Goal: Check status

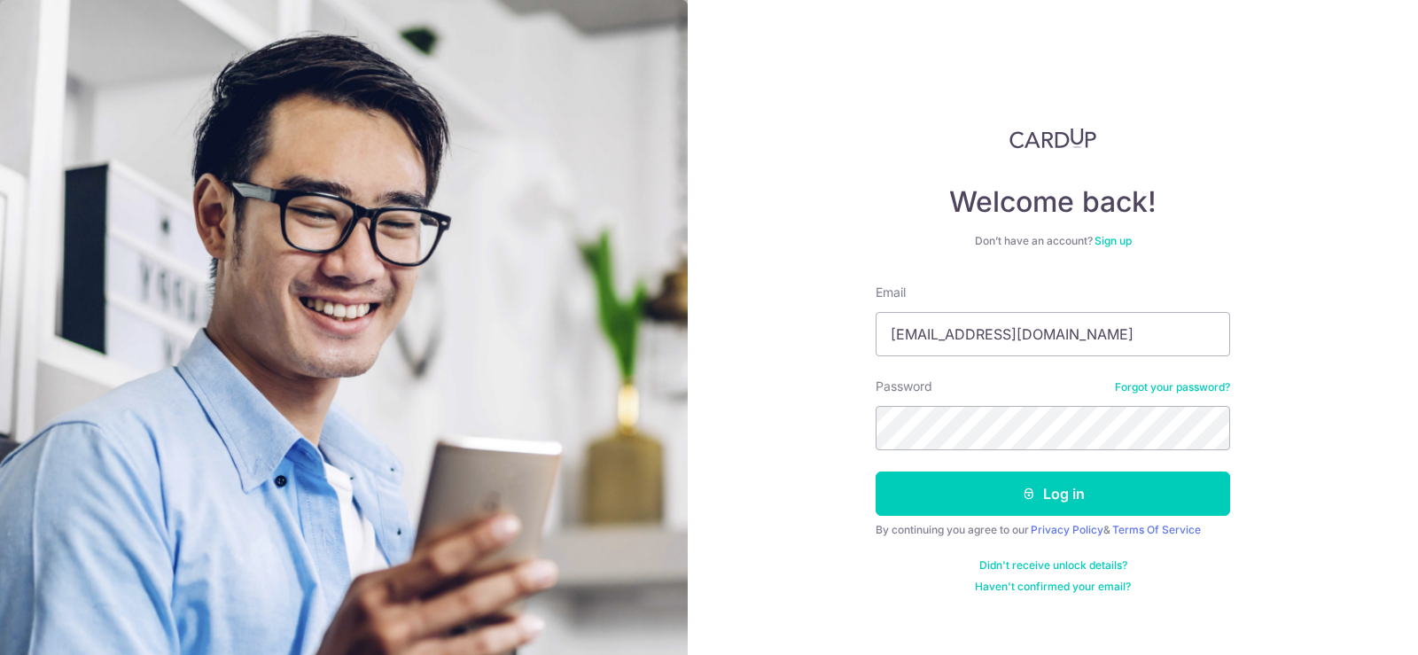
click at [1011, 493] on button "Log in" at bounding box center [1053, 494] width 355 height 44
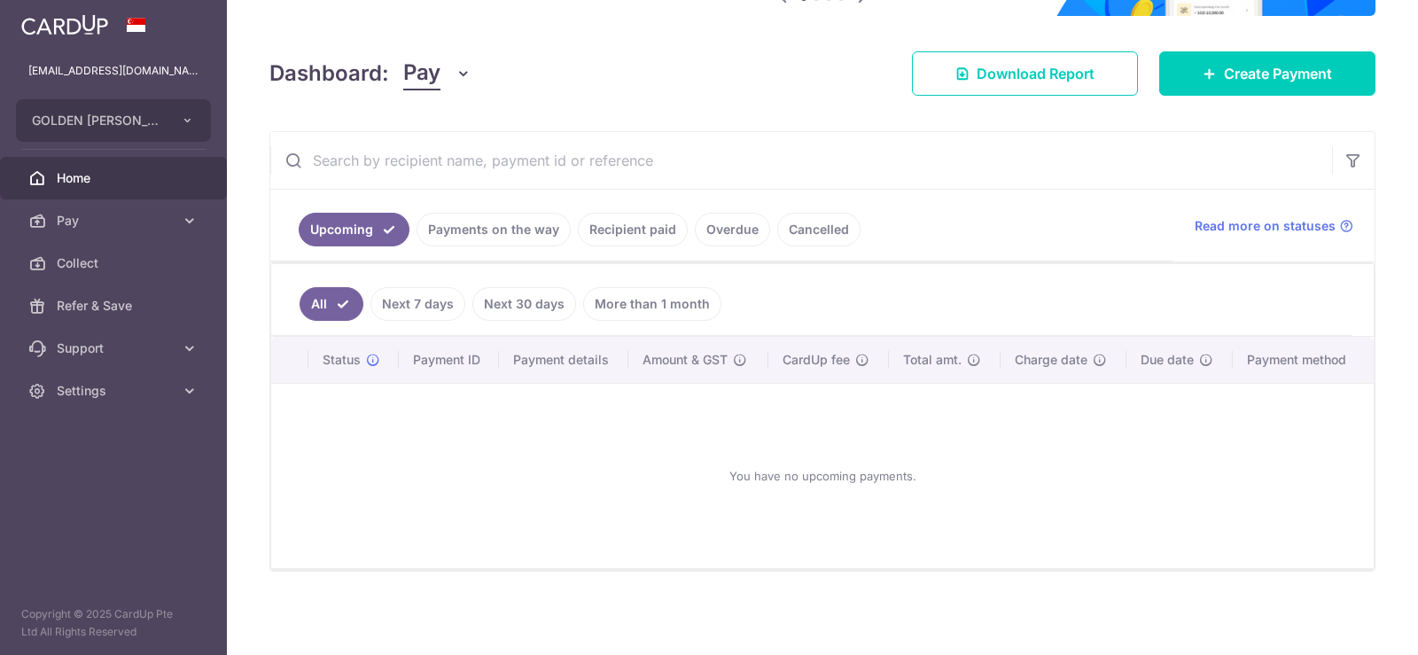
click at [468, 234] on link "Payments on the way" at bounding box center [494, 230] width 154 height 34
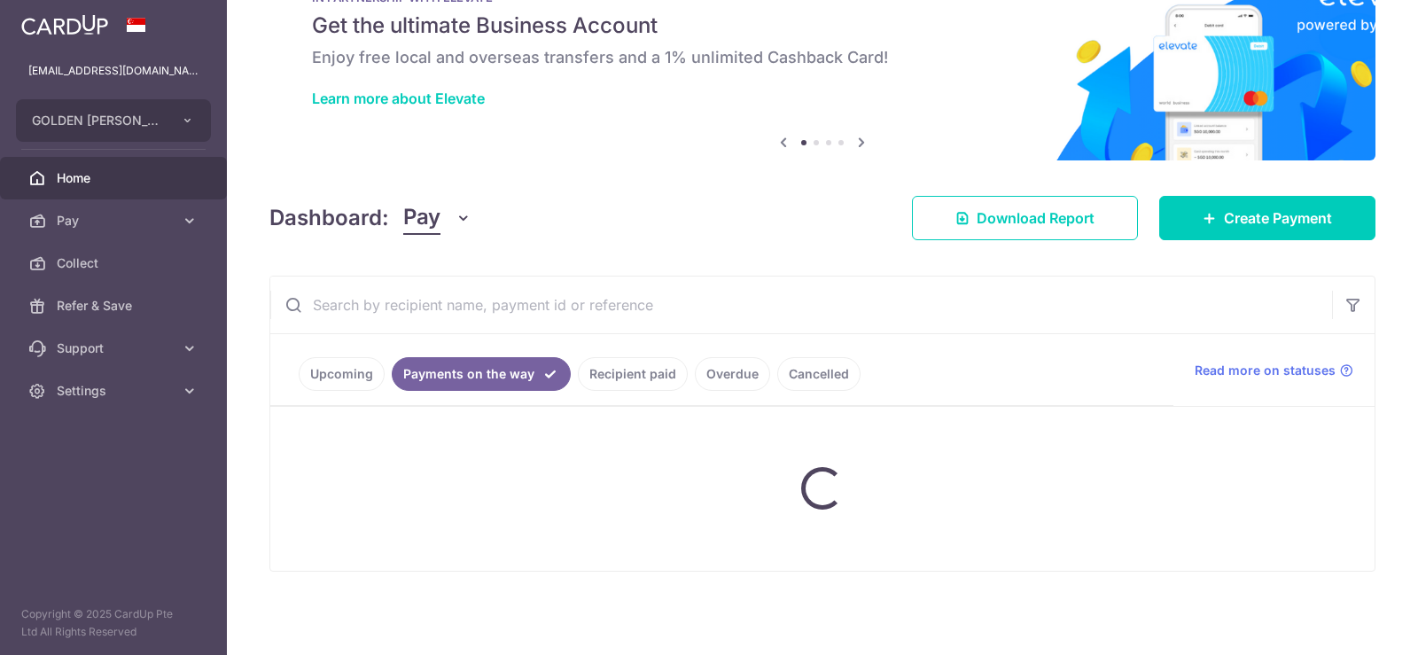
scroll to position [136, 0]
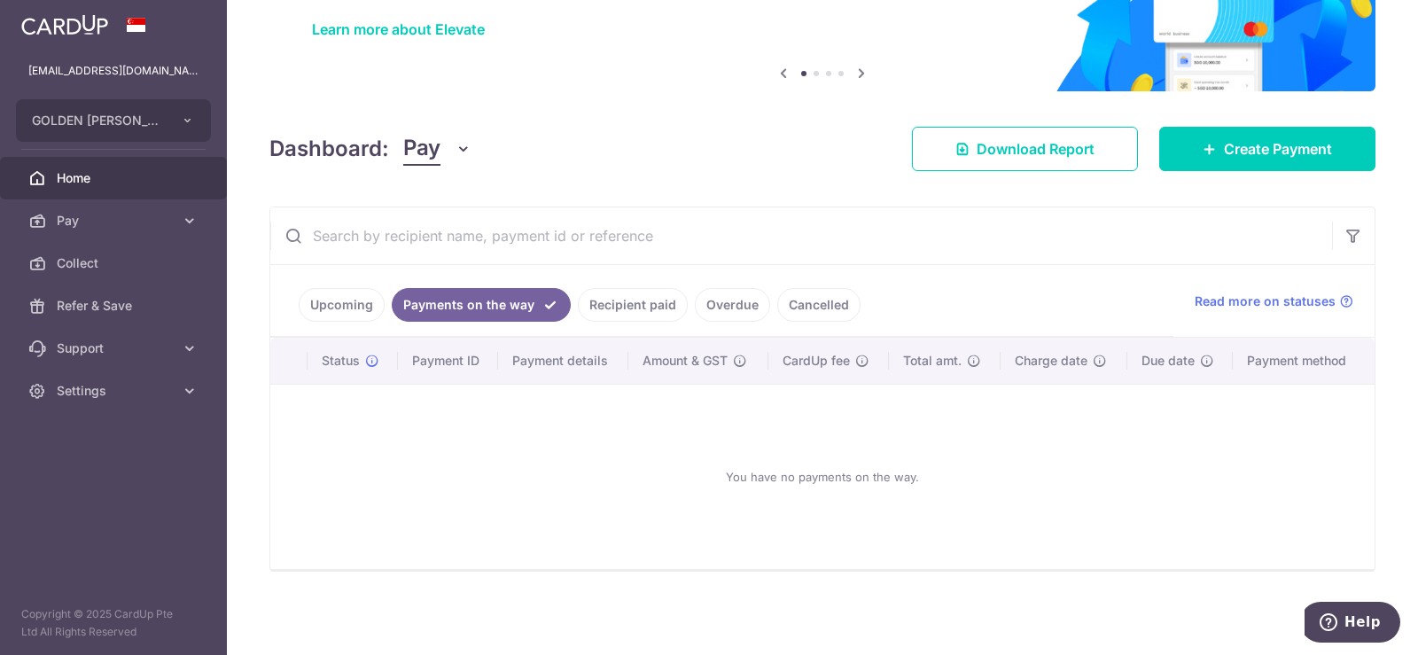
click at [334, 306] on link "Upcoming" at bounding box center [342, 305] width 86 height 34
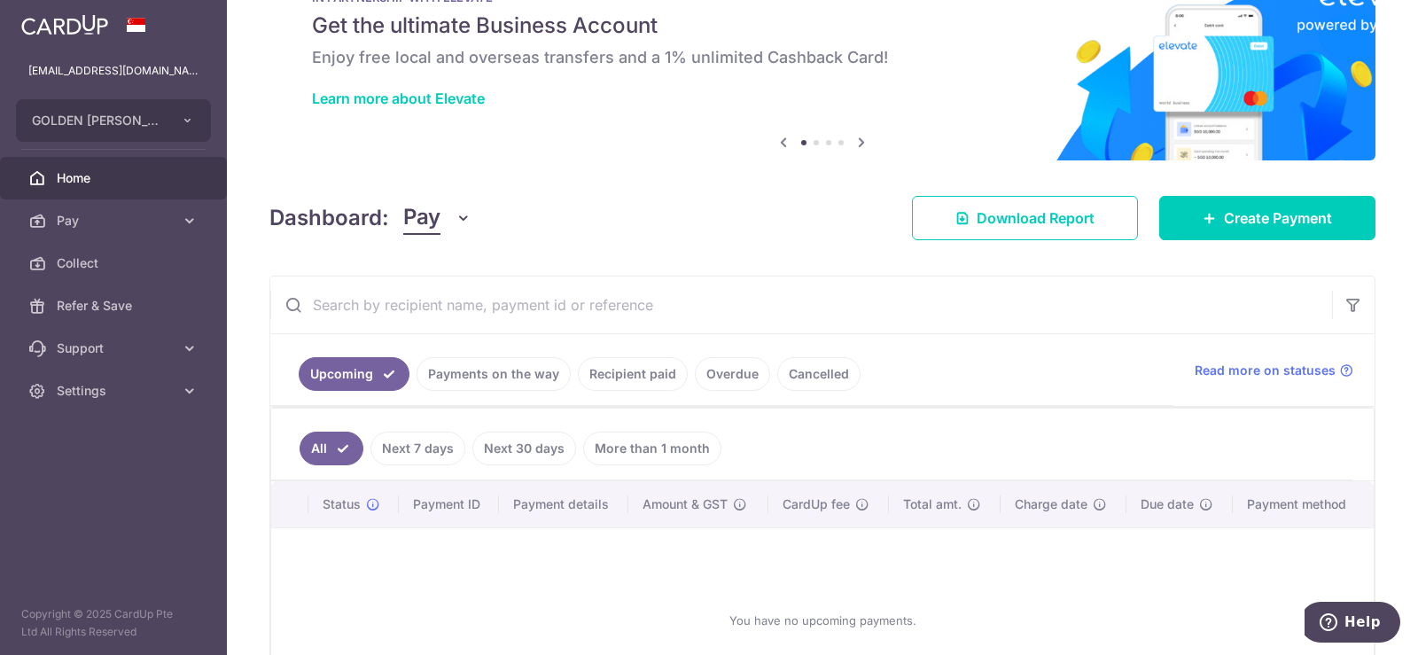
scroll to position [211, 0]
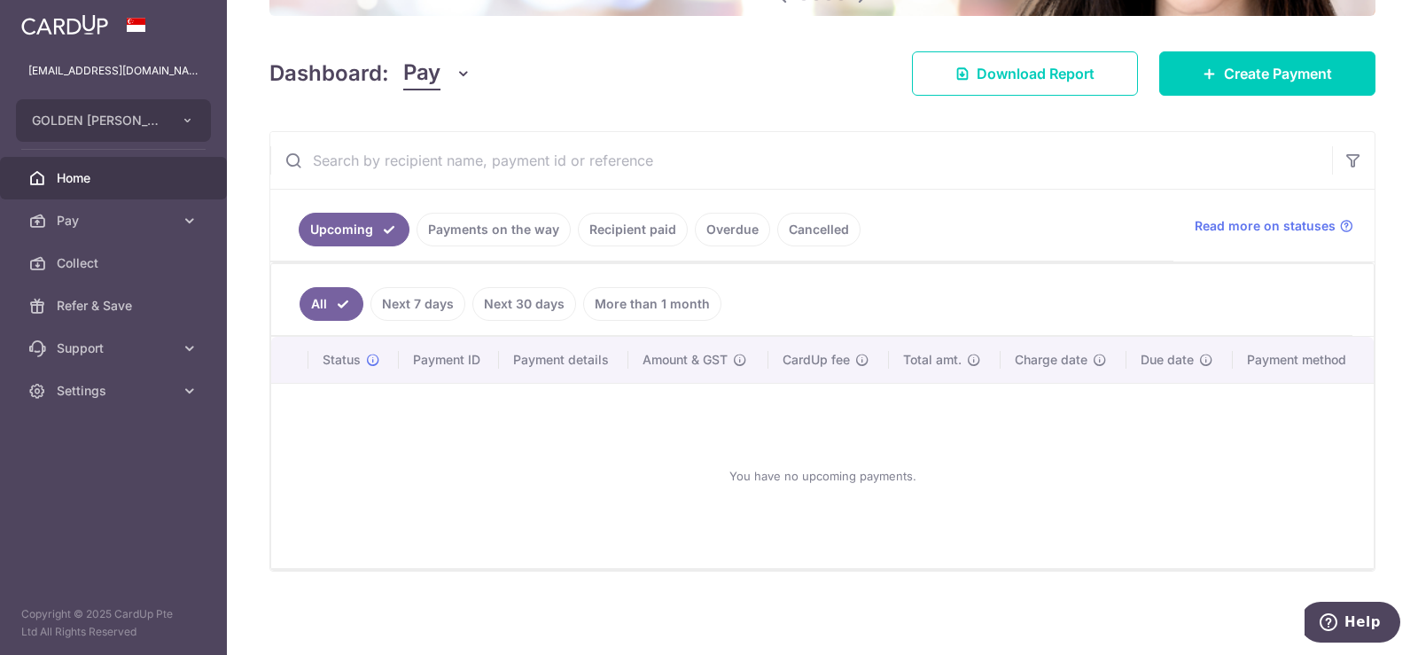
click at [481, 235] on link "Payments on the way" at bounding box center [494, 230] width 154 height 34
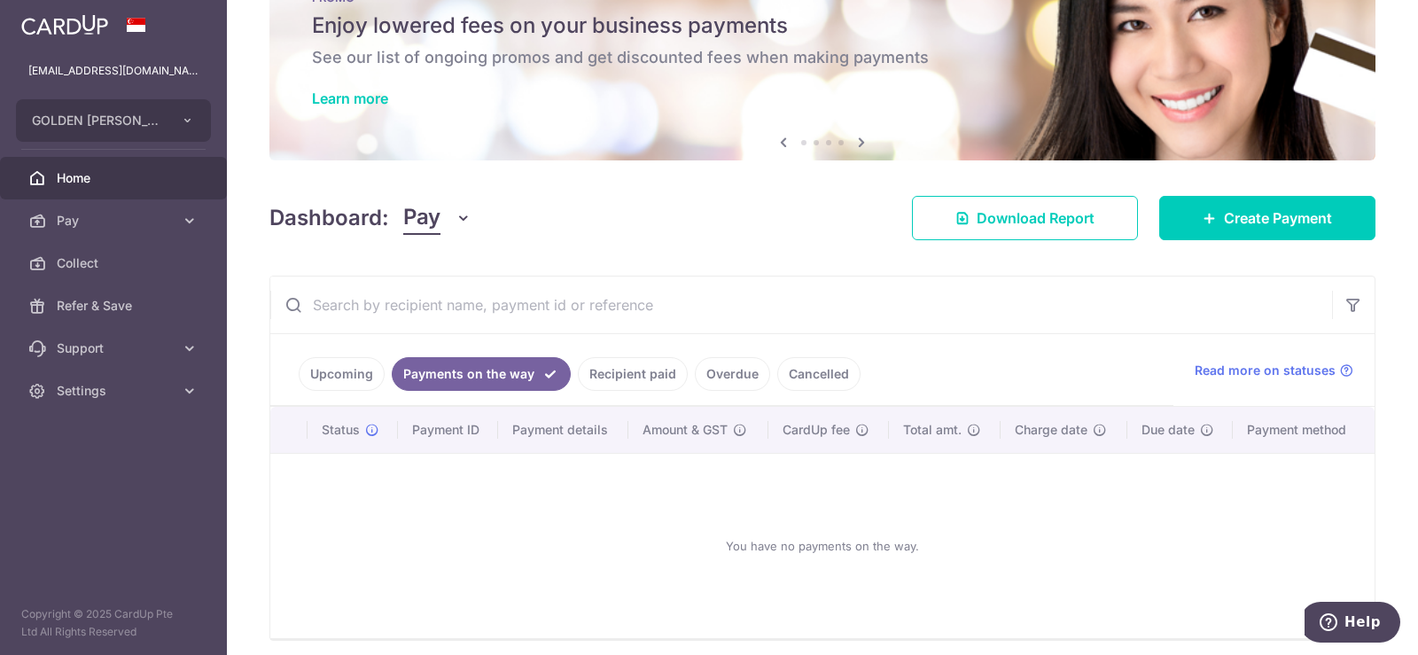
scroll to position [136, 0]
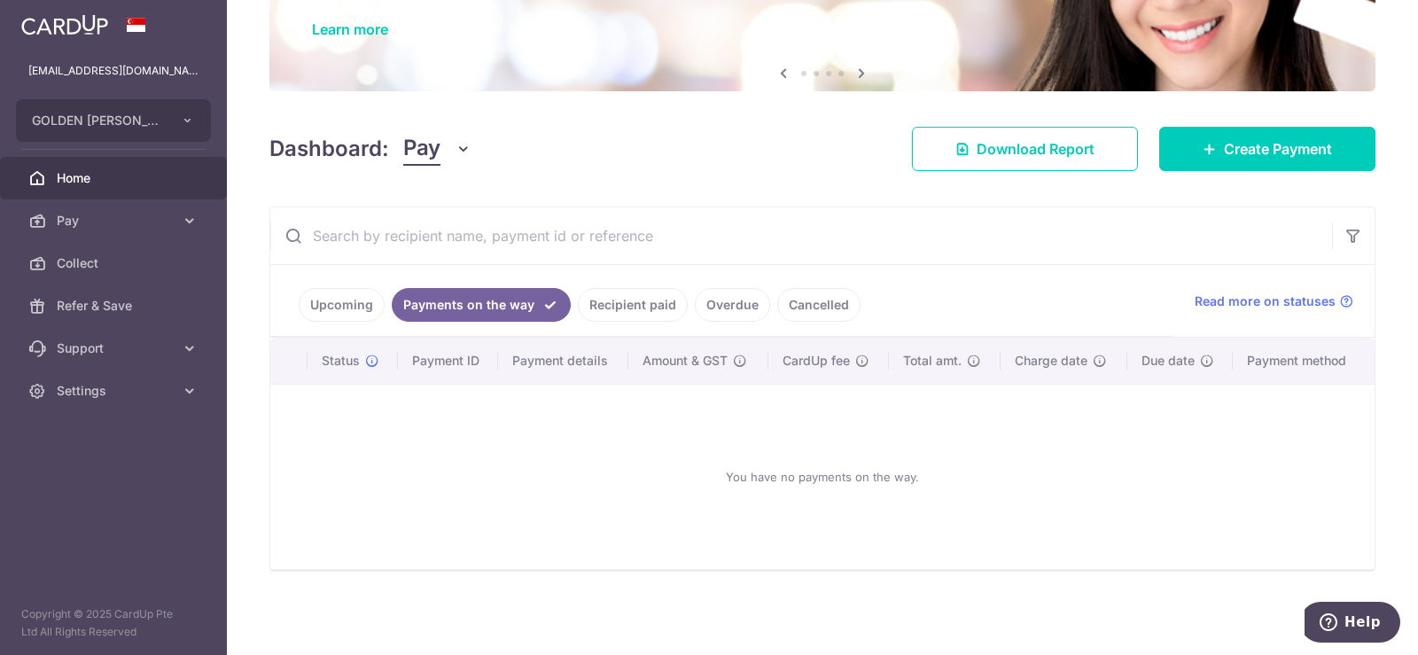
click at [821, 301] on link "Cancelled" at bounding box center [818, 305] width 83 height 34
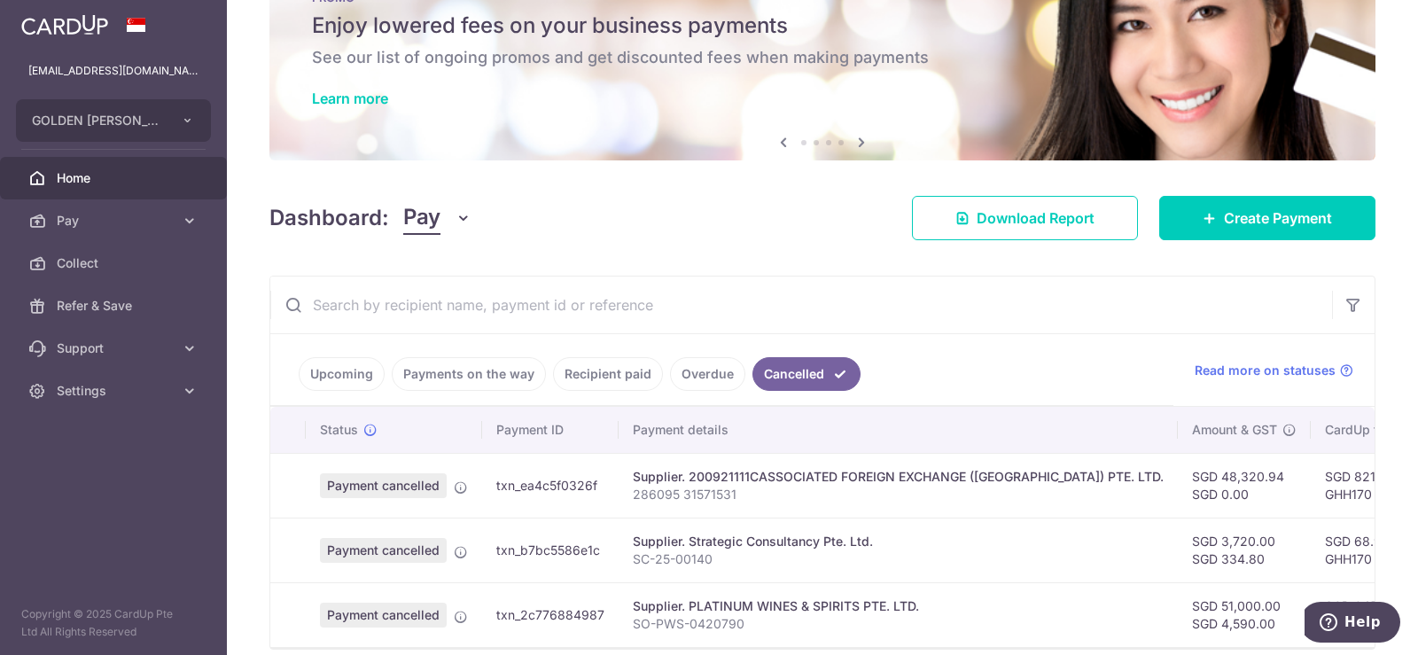
scroll to position [153, 0]
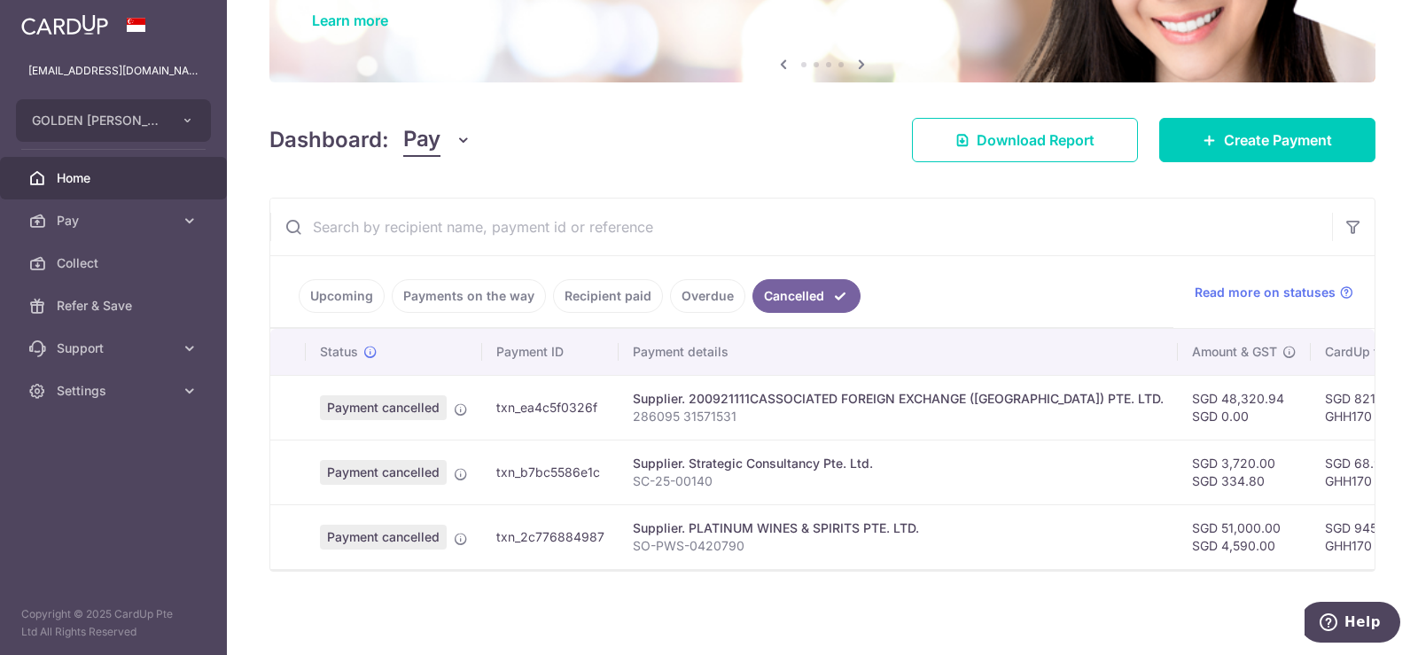
click at [692, 285] on link "Overdue" at bounding box center [707, 296] width 75 height 34
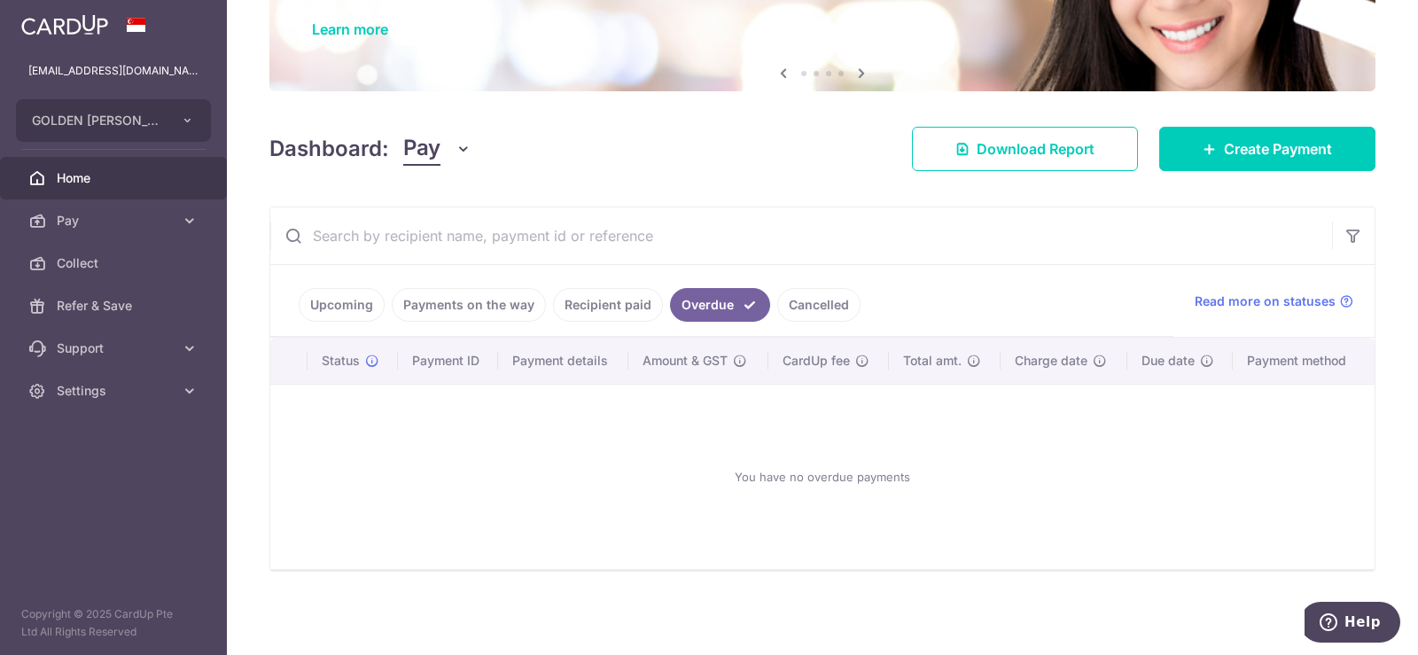
click at [589, 307] on link "Recipient paid" at bounding box center [608, 305] width 110 height 34
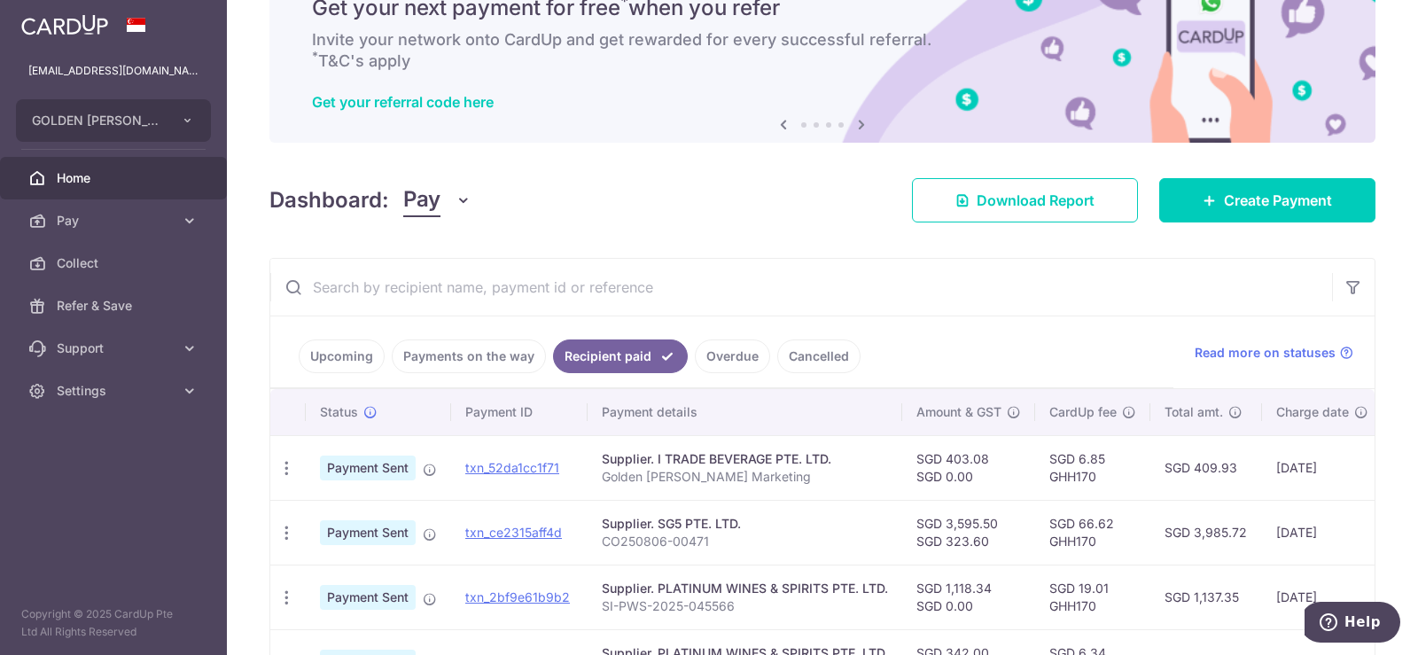
scroll to position [0, 0]
